Goal: Navigation & Orientation: Find specific page/section

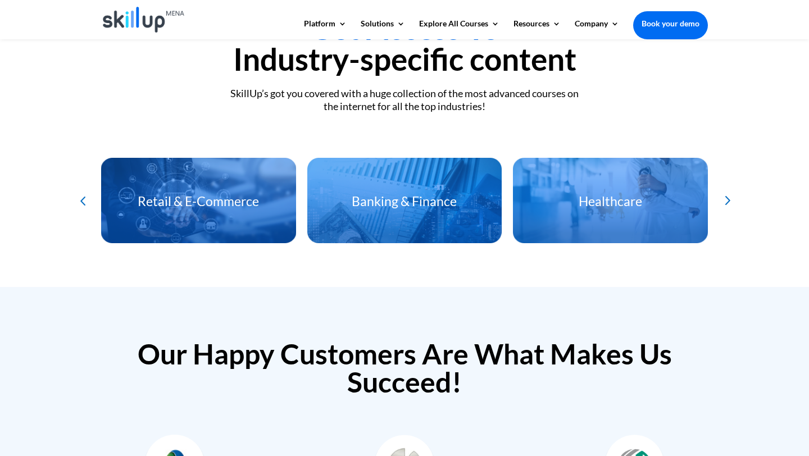
scroll to position [2122, 0]
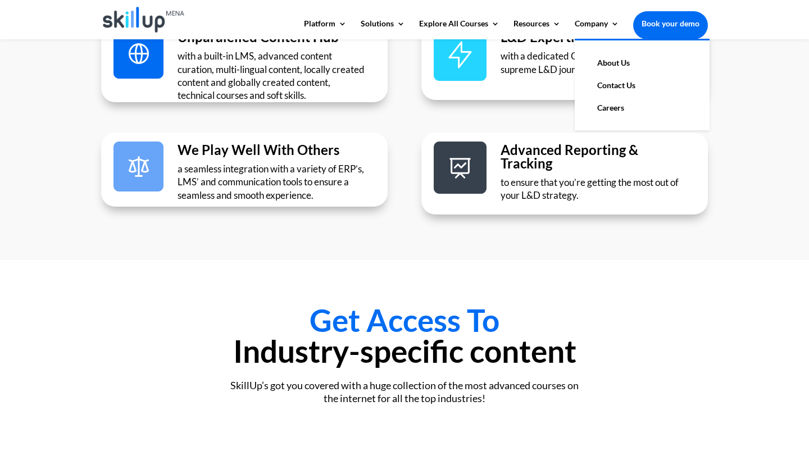
click at [614, 63] on link "About Us" at bounding box center [642, 63] width 112 height 22
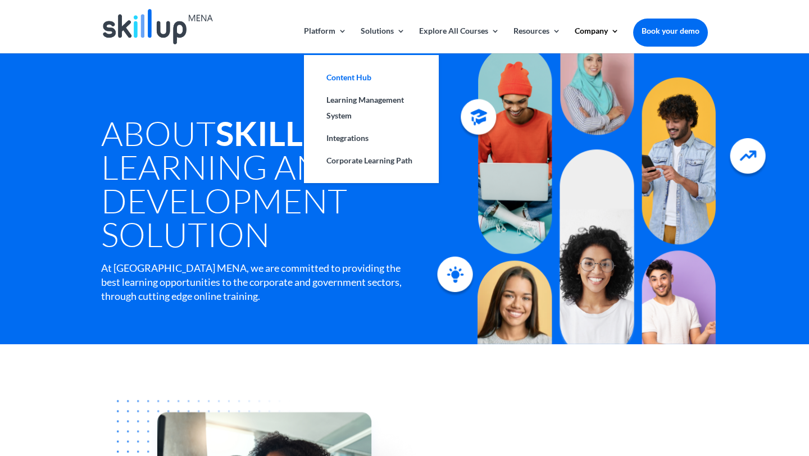
click at [340, 78] on link "Content Hub" at bounding box center [371, 77] width 112 height 22
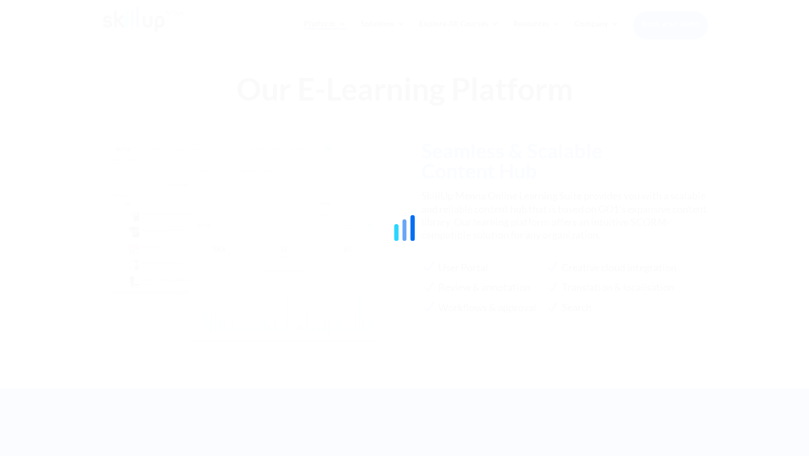
scroll to position [1024, 0]
